Goal: Task Accomplishment & Management: Manage account settings

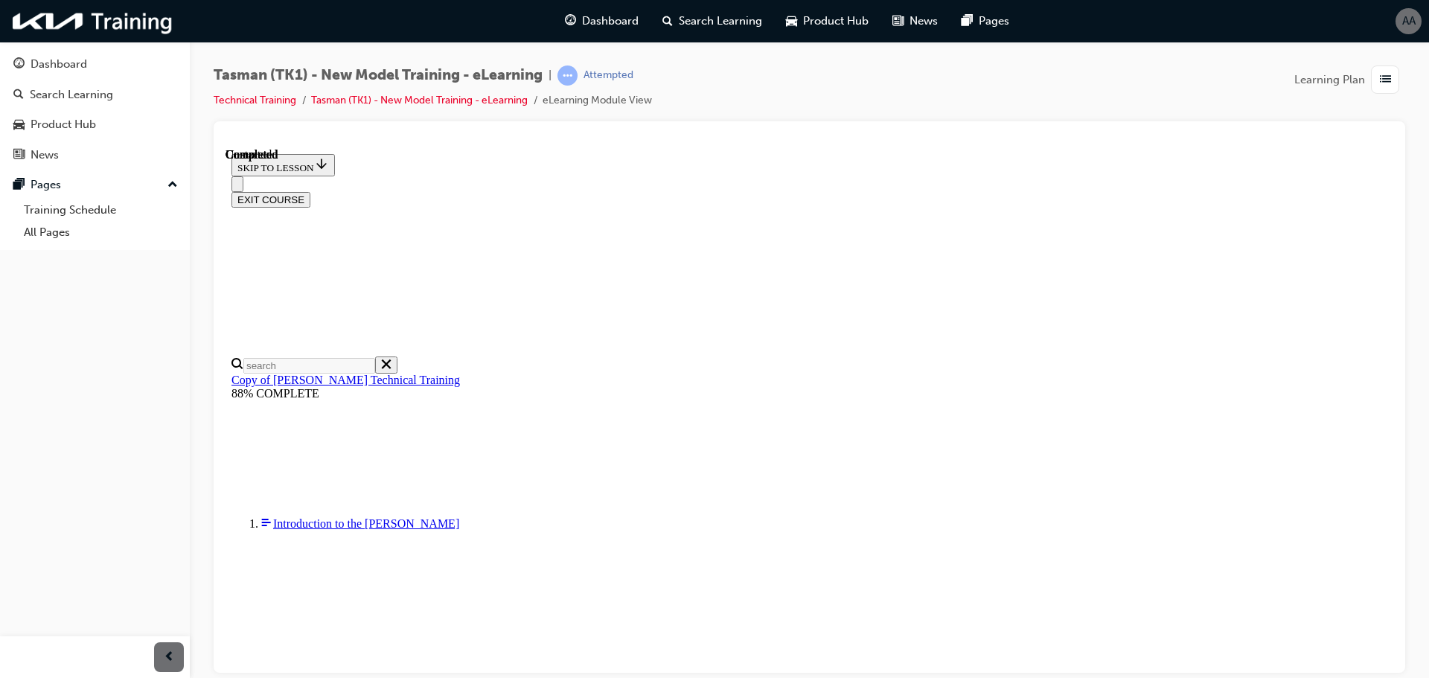
scroll to position [51, 0]
click at [1389, 82] on span "list-icon" at bounding box center [1385, 80] width 11 height 19
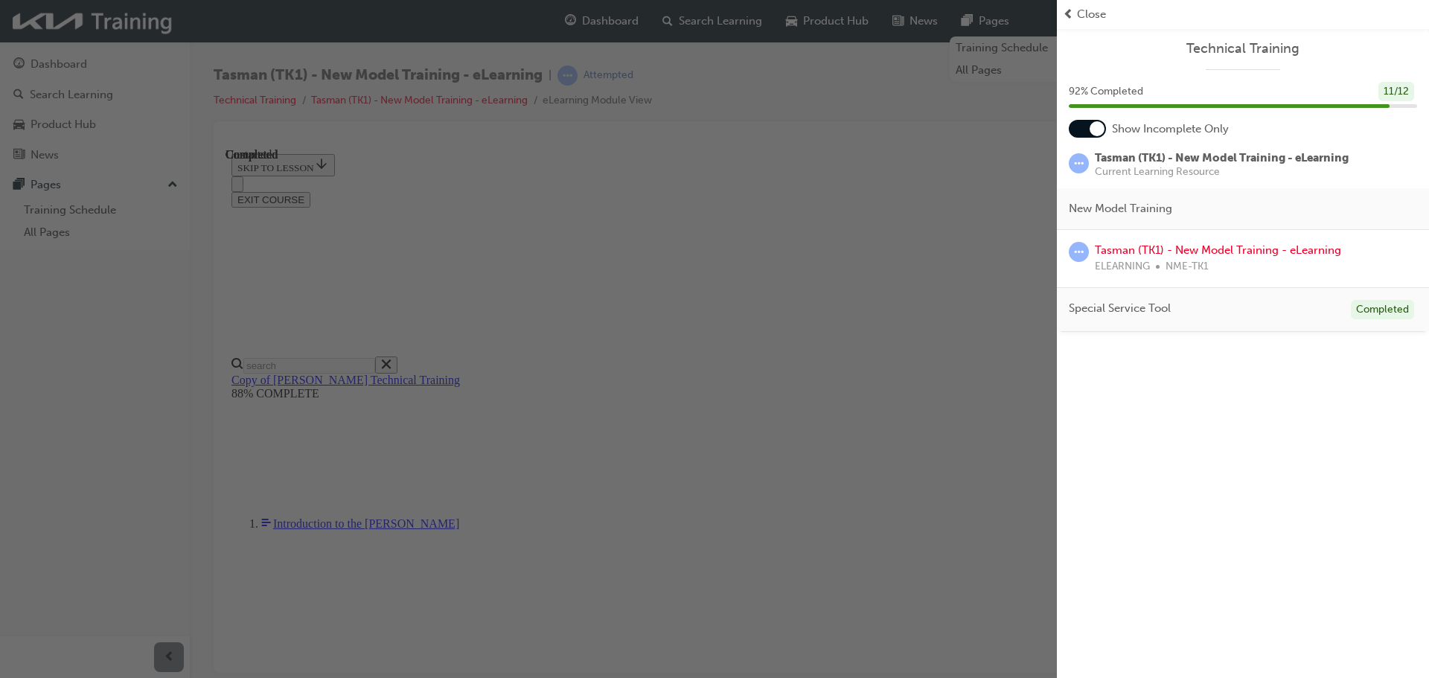
click at [953, 239] on div "button" at bounding box center [528, 339] width 1057 height 678
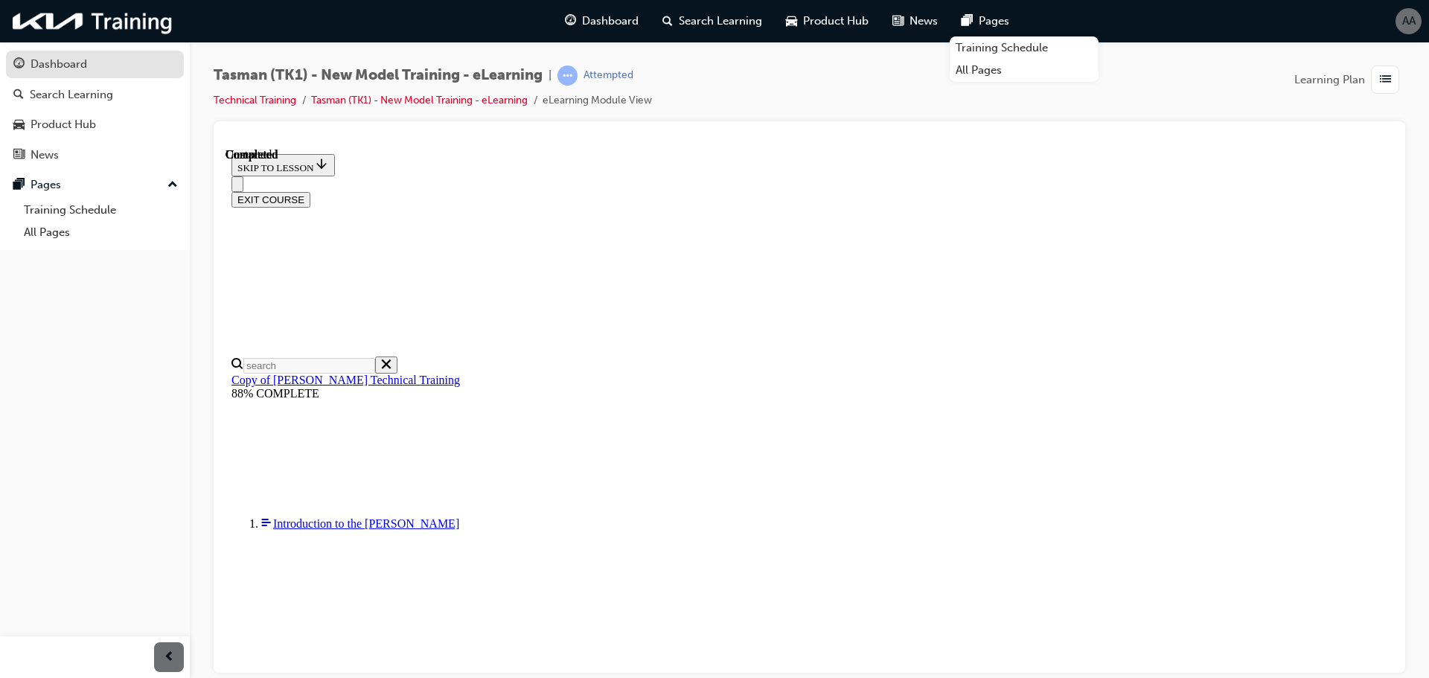
click at [74, 68] on div "Dashboard" at bounding box center [59, 64] width 57 height 17
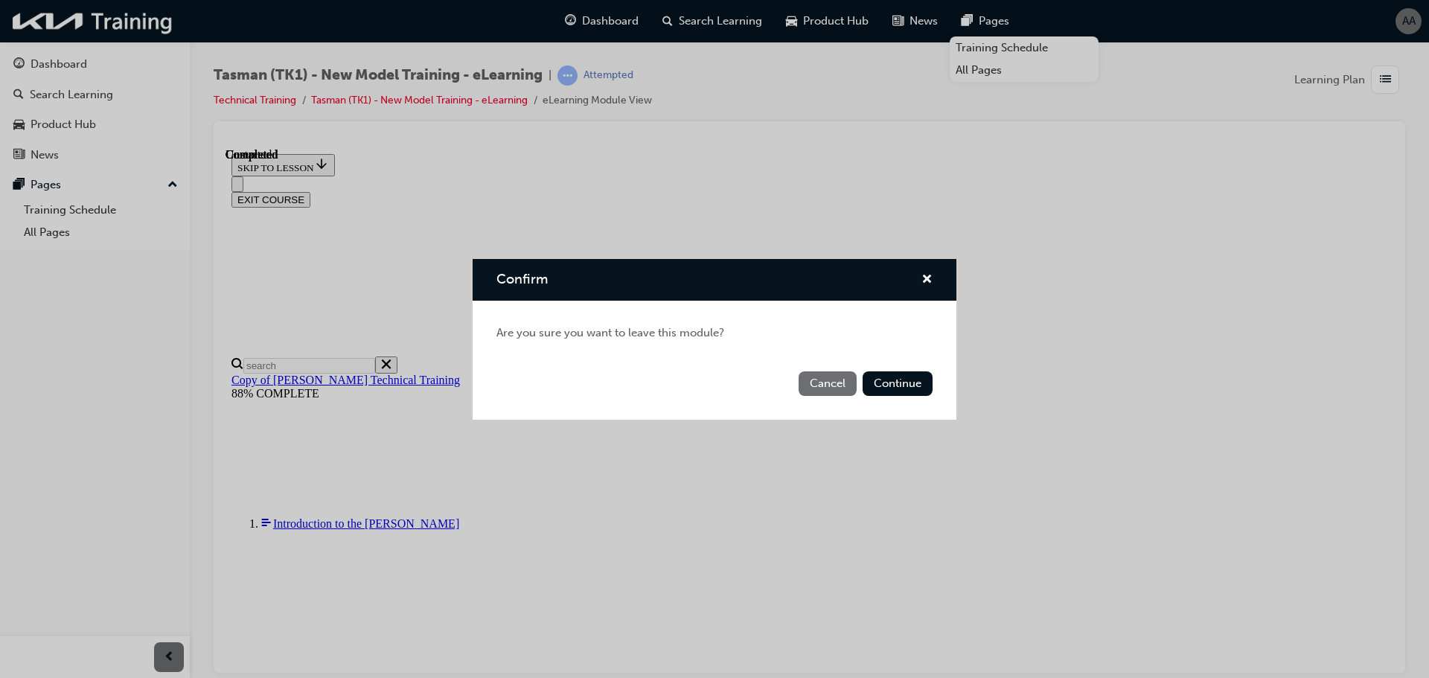
click at [834, 380] on button "Cancel" at bounding box center [828, 383] width 58 height 25
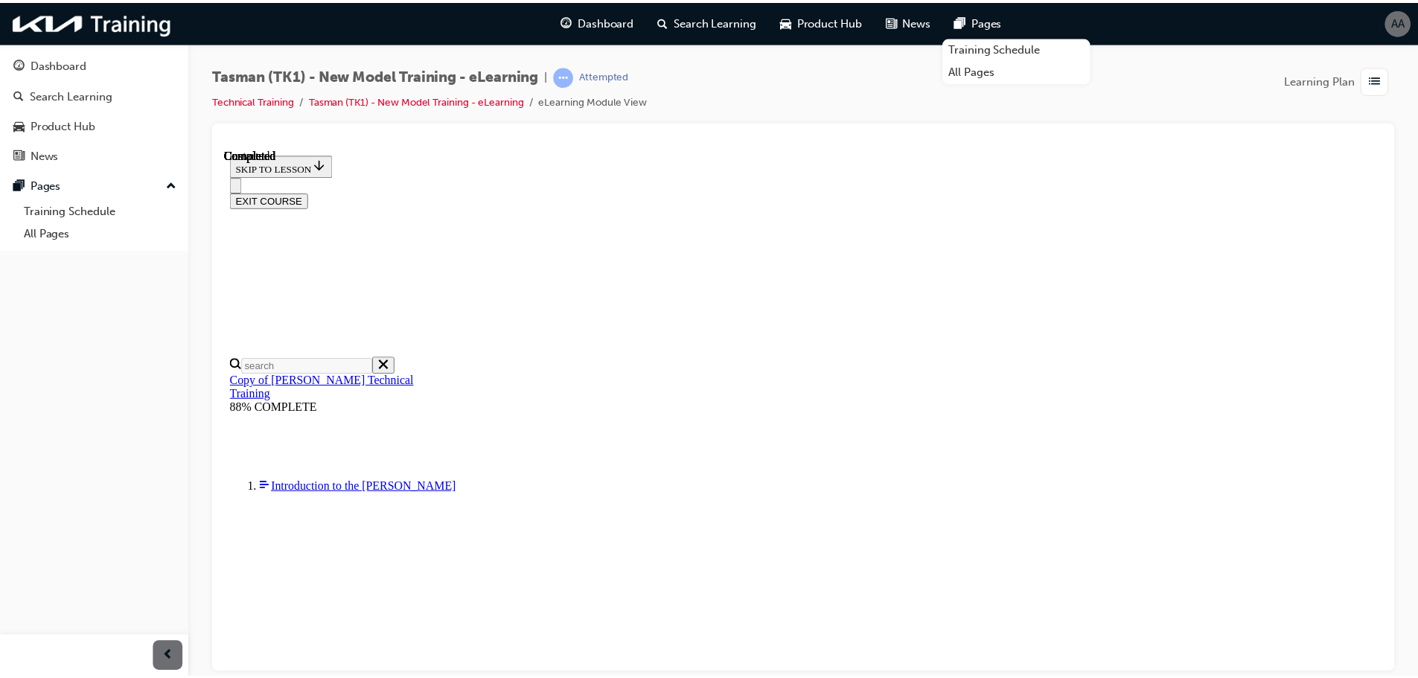
scroll to position [283, 0]
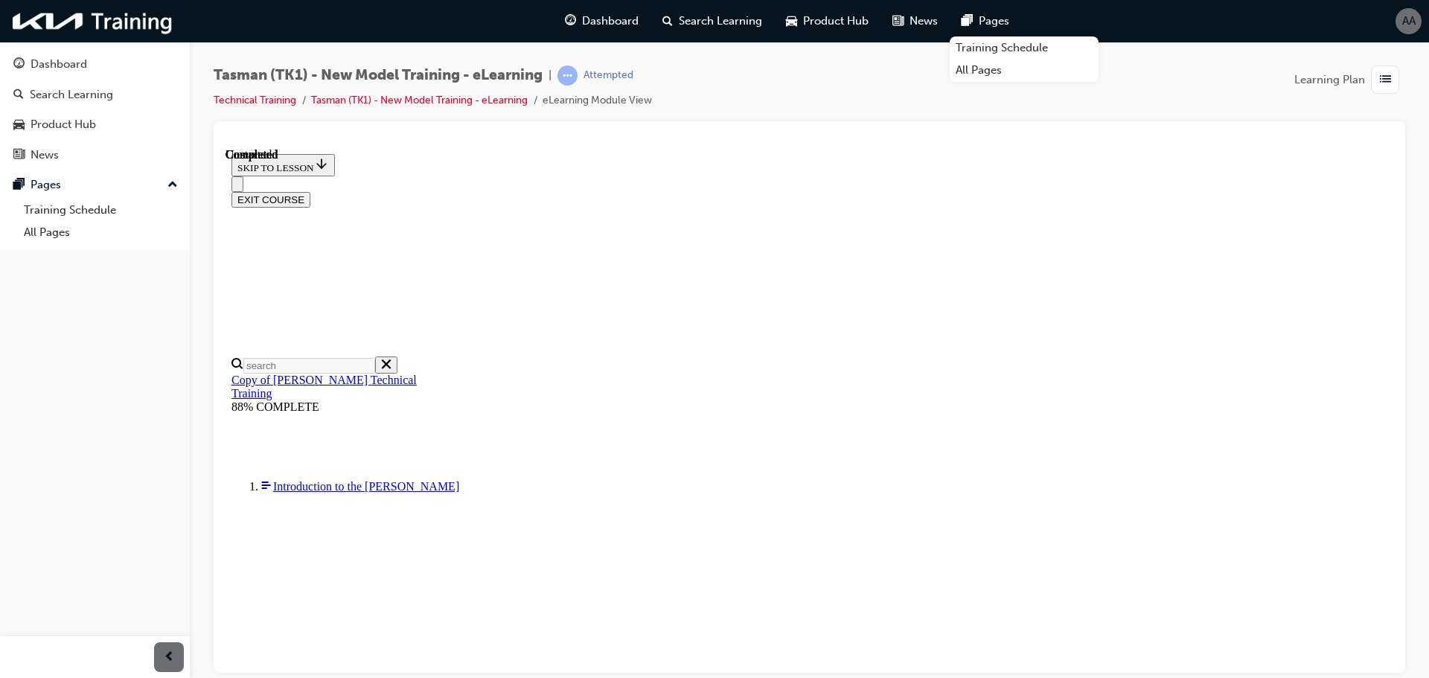
click at [0, 281] on div "Dashboard Search Learning Product Hub News Pages Pages Training Schedule All Pa…" at bounding box center [95, 320] width 190 height 641
click at [114, 212] on link "Training Schedule" at bounding box center [101, 210] width 166 height 23
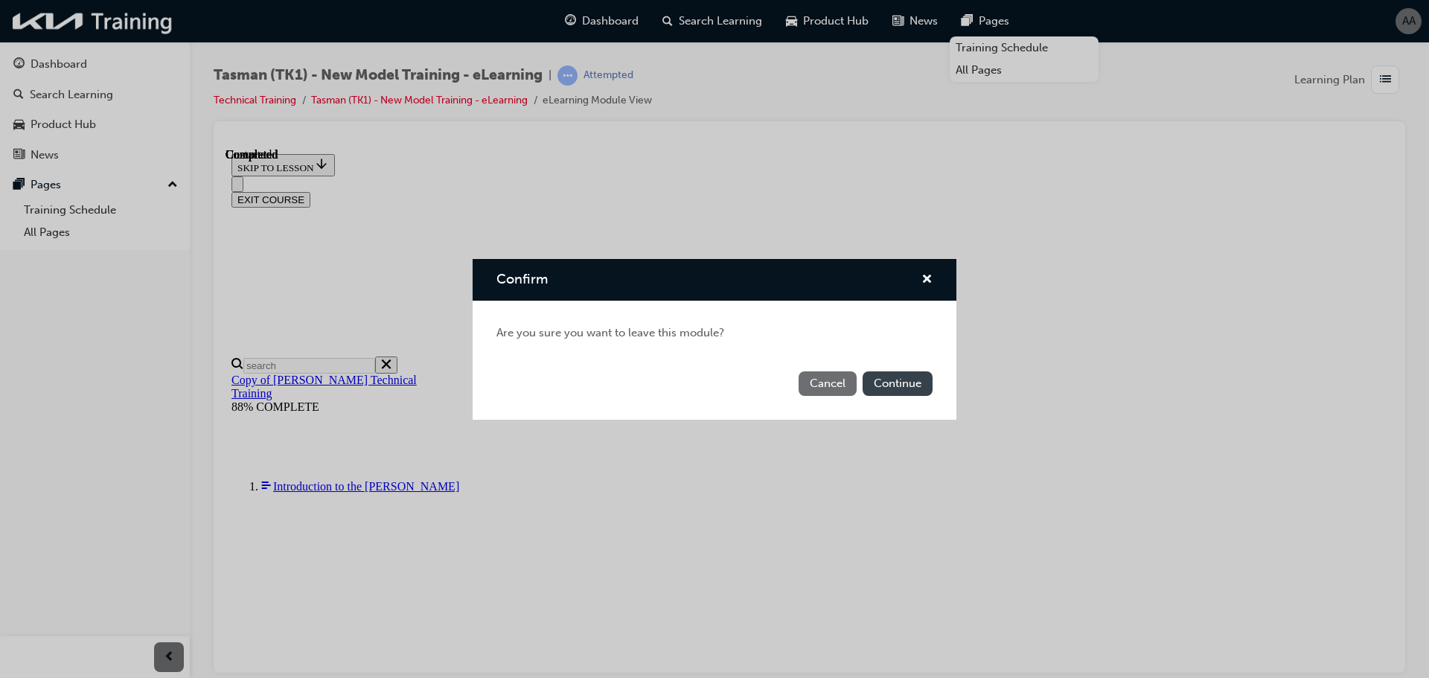
click at [908, 377] on button "Continue" at bounding box center [898, 383] width 70 height 25
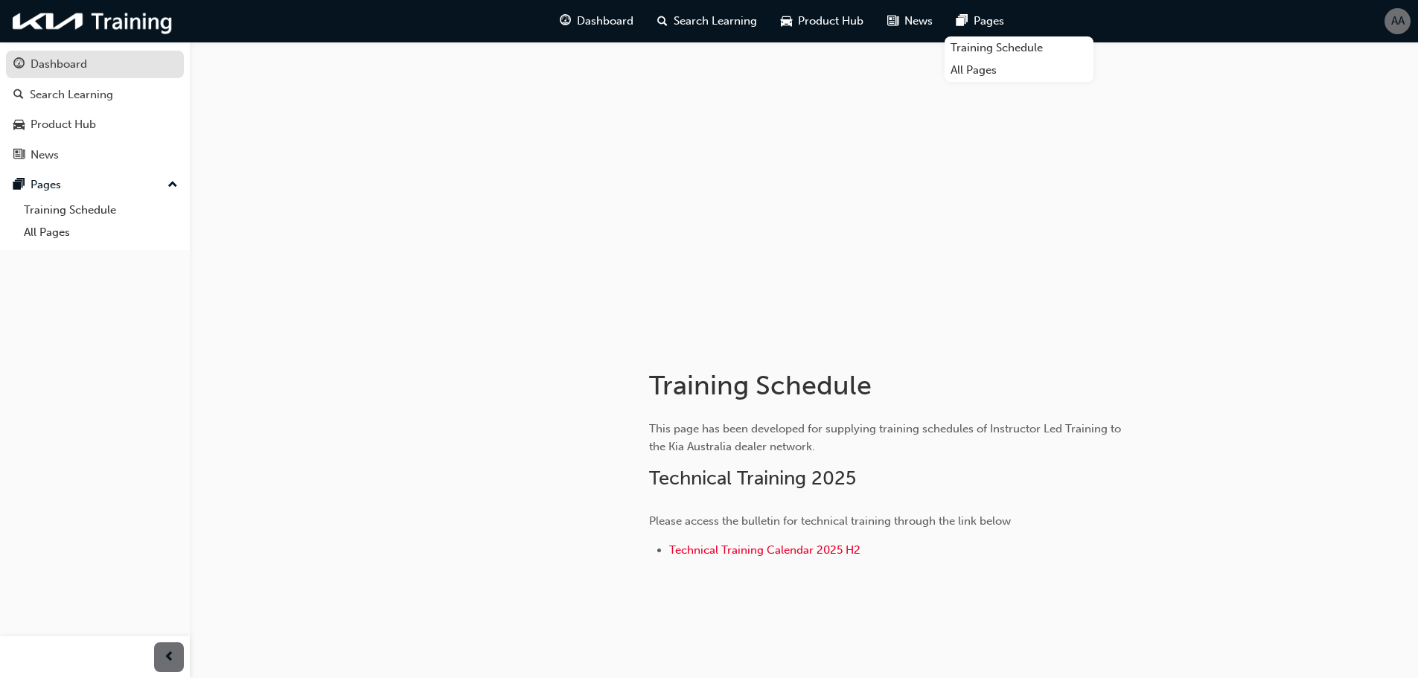
click at [91, 69] on div "Dashboard" at bounding box center [94, 64] width 163 height 19
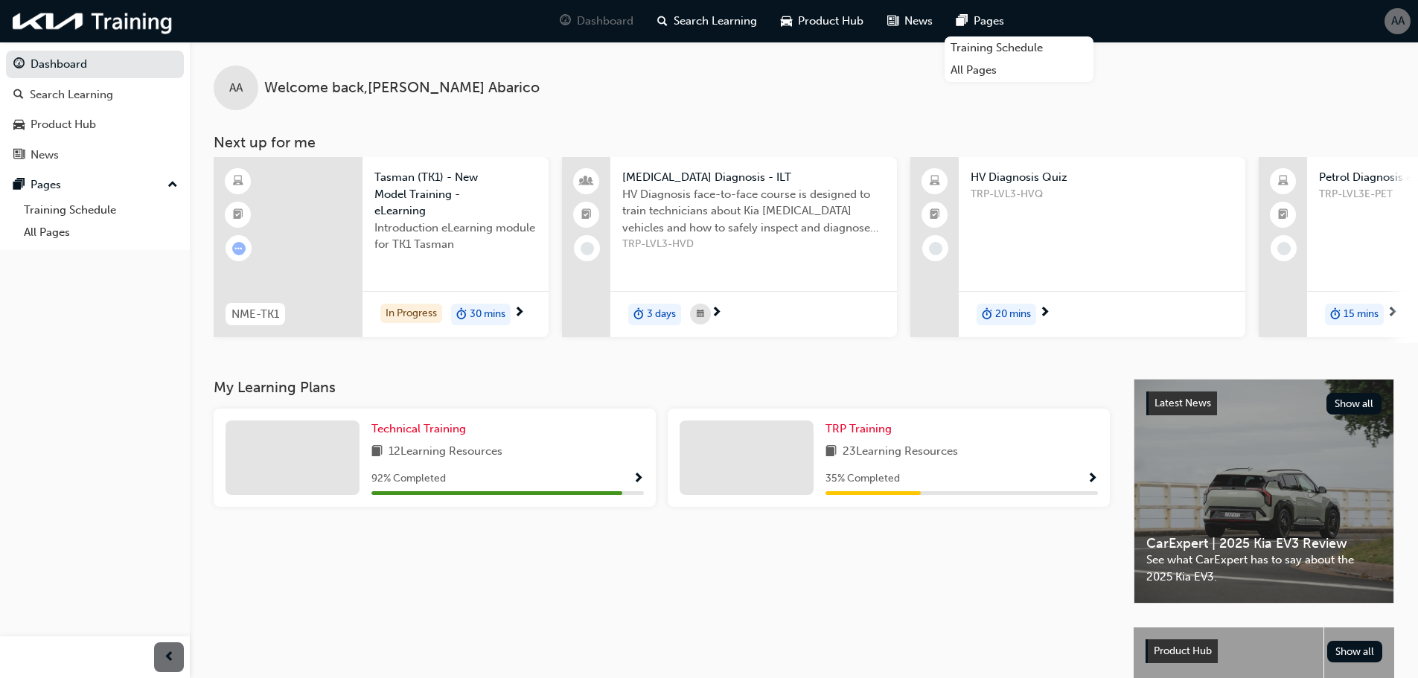
click at [718, 311] on span "next-icon" at bounding box center [716, 313] width 11 height 13
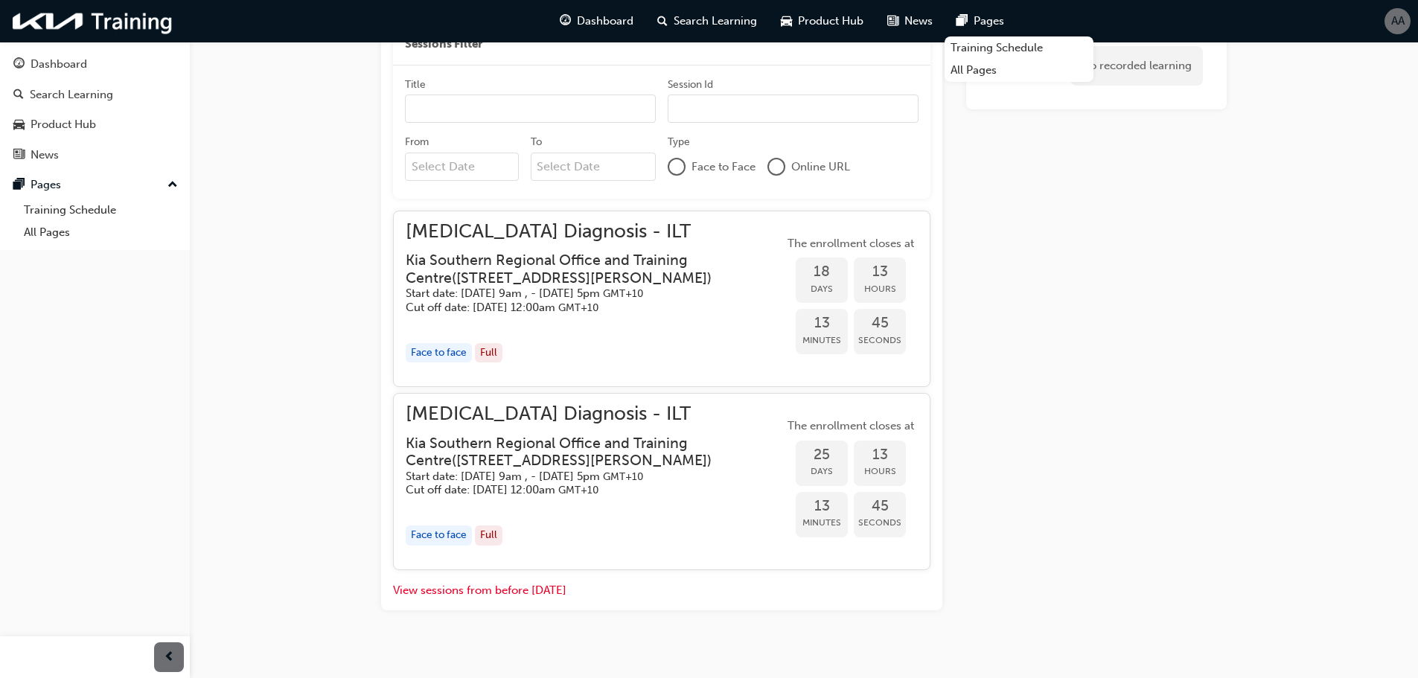
scroll to position [557, 0]
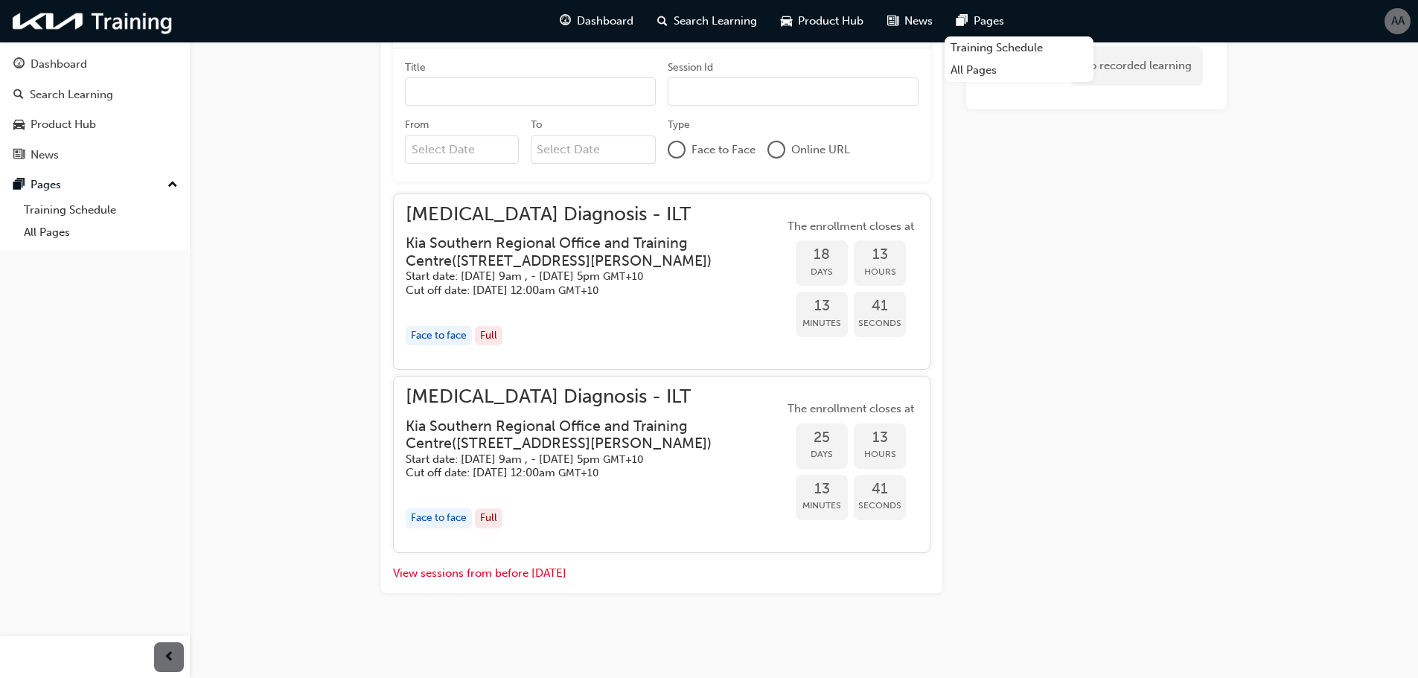
click at [1075, 356] on div "No recorded learning" at bounding box center [1096, 85] width 260 height 1016
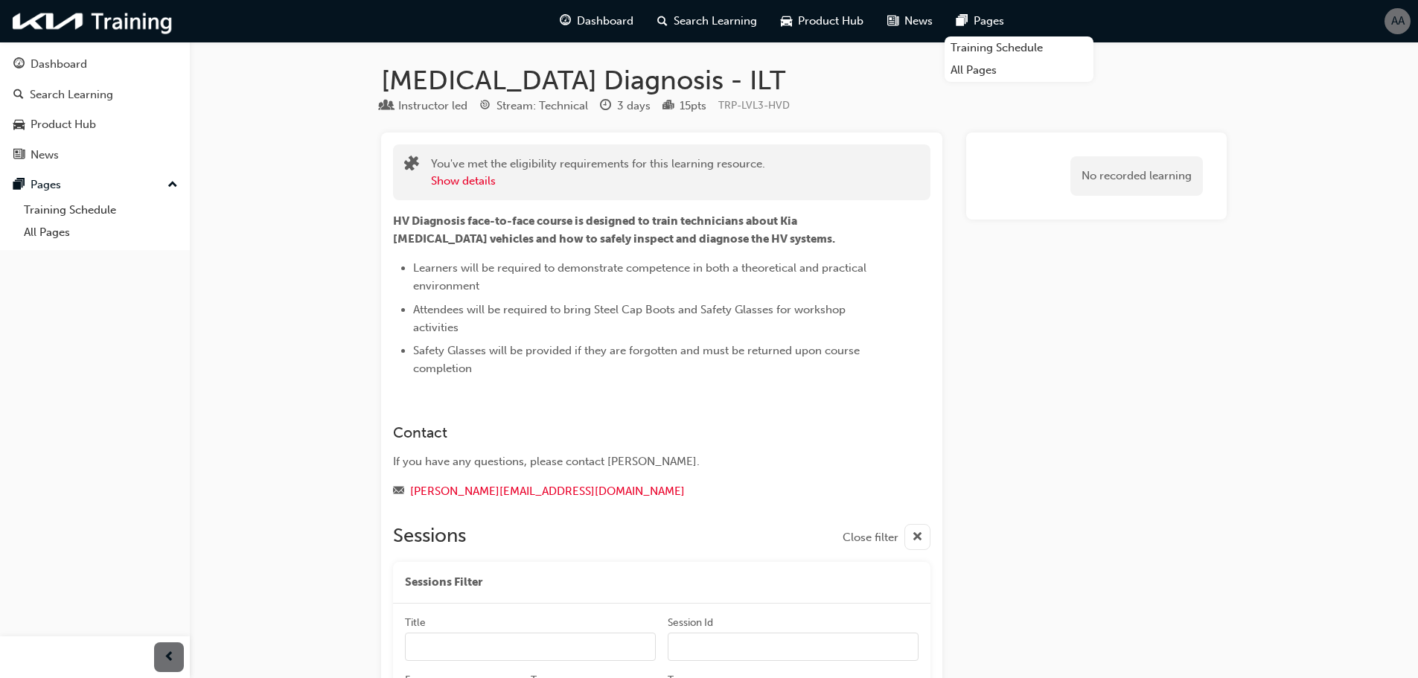
scroll to position [0, 0]
click at [1395, 22] on span "AA" at bounding box center [1397, 21] width 13 height 17
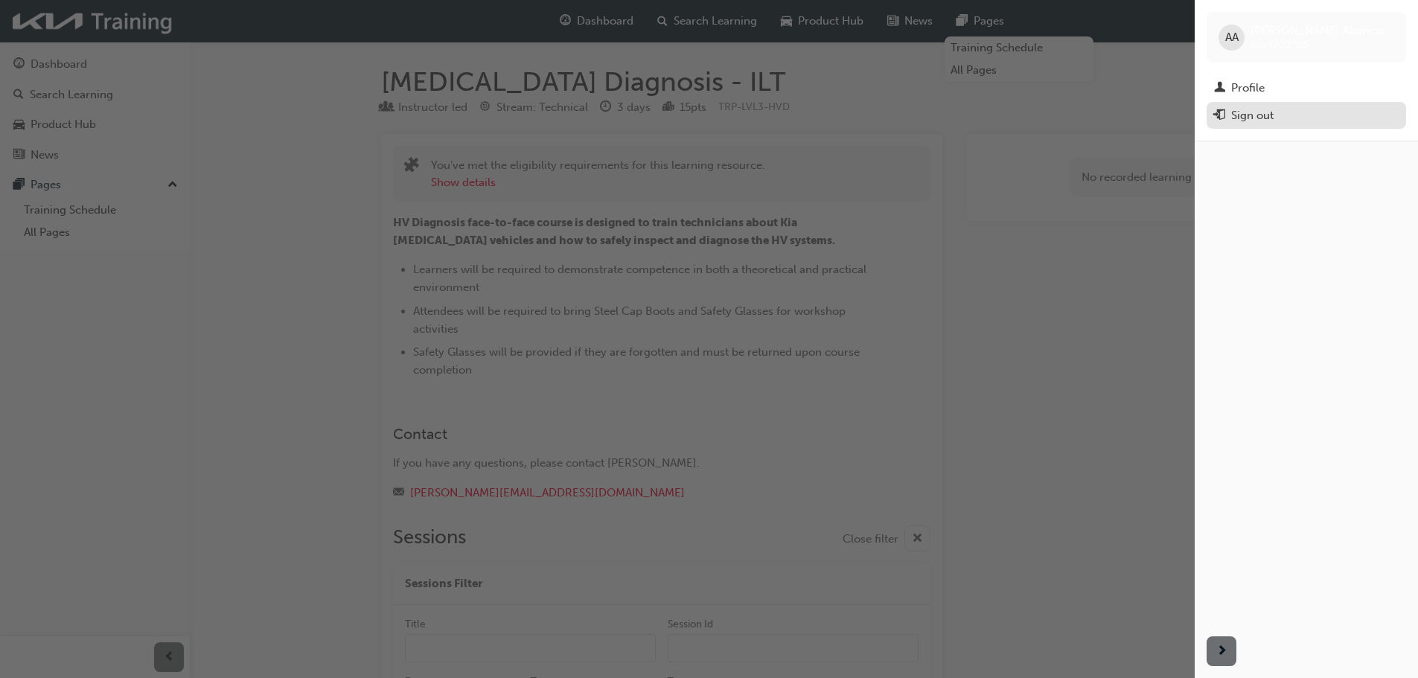
click at [1262, 118] on div "Sign out" at bounding box center [1252, 115] width 42 height 17
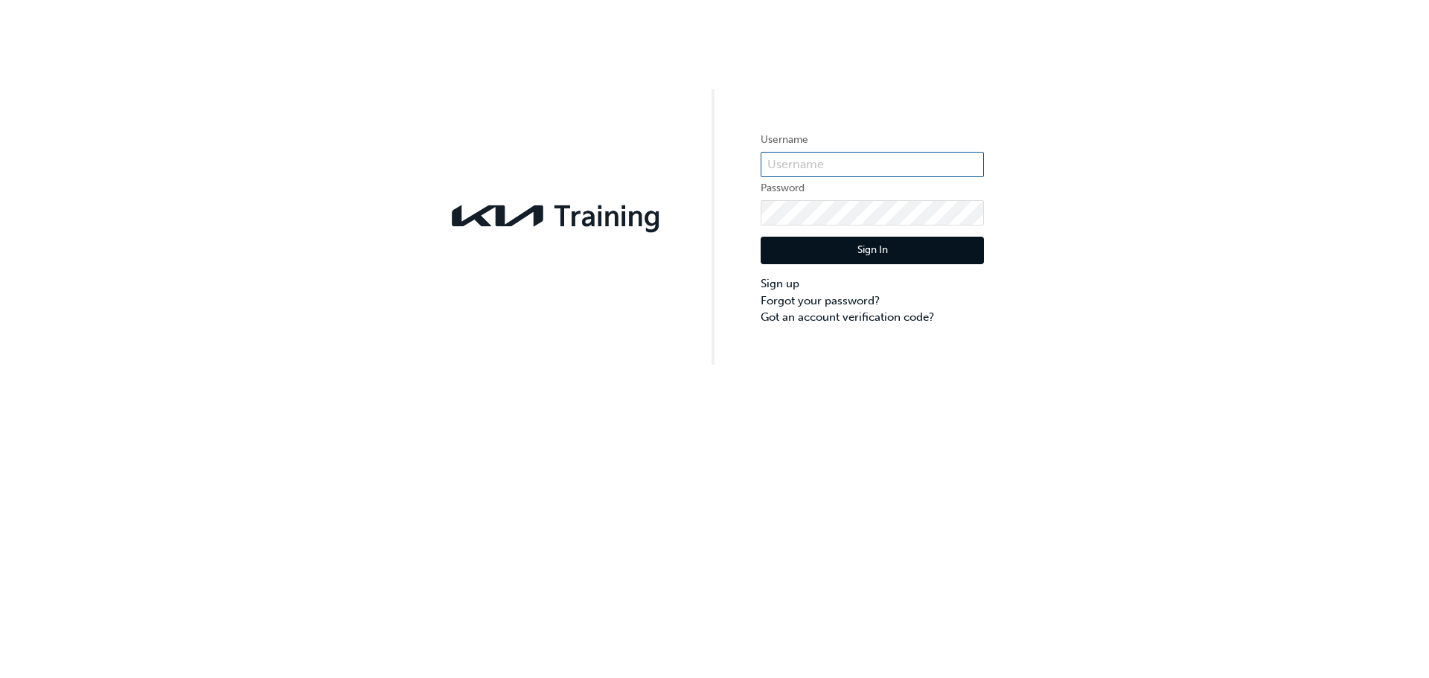
click at [809, 160] on input "text" at bounding box center [872, 164] width 223 height 25
click at [1236, 269] on div "Username Password Sign In Sign up Forgot your password? Got an account verifica…" at bounding box center [714, 182] width 1429 height 365
